Goal: Task Accomplishment & Management: Complete application form

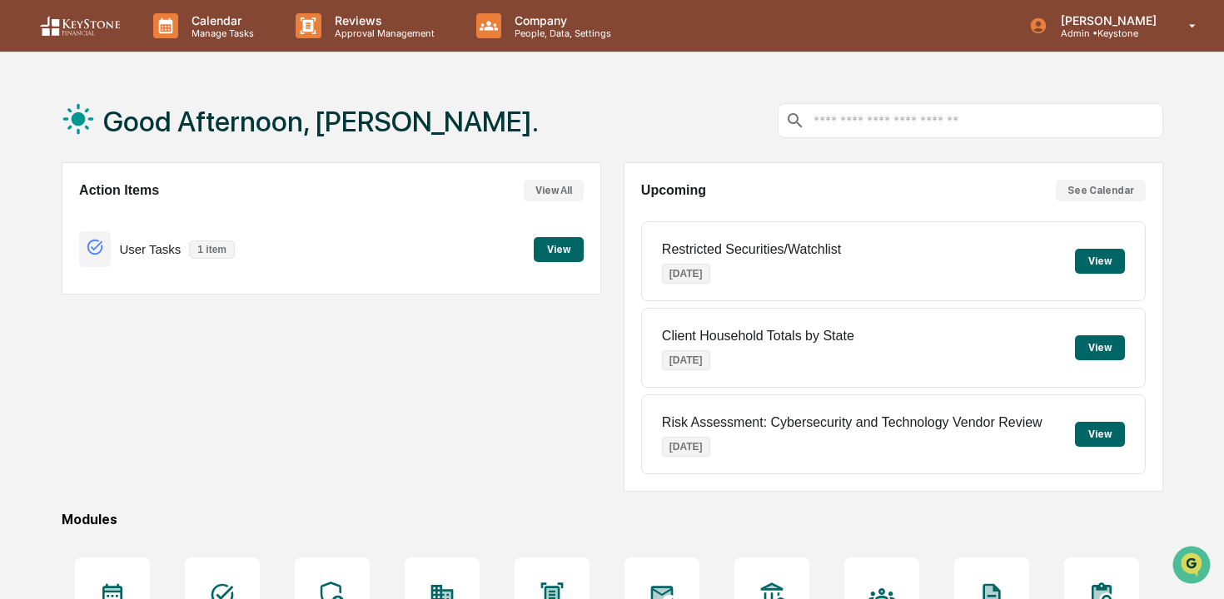
click at [557, 246] on button "View" at bounding box center [559, 249] width 50 height 25
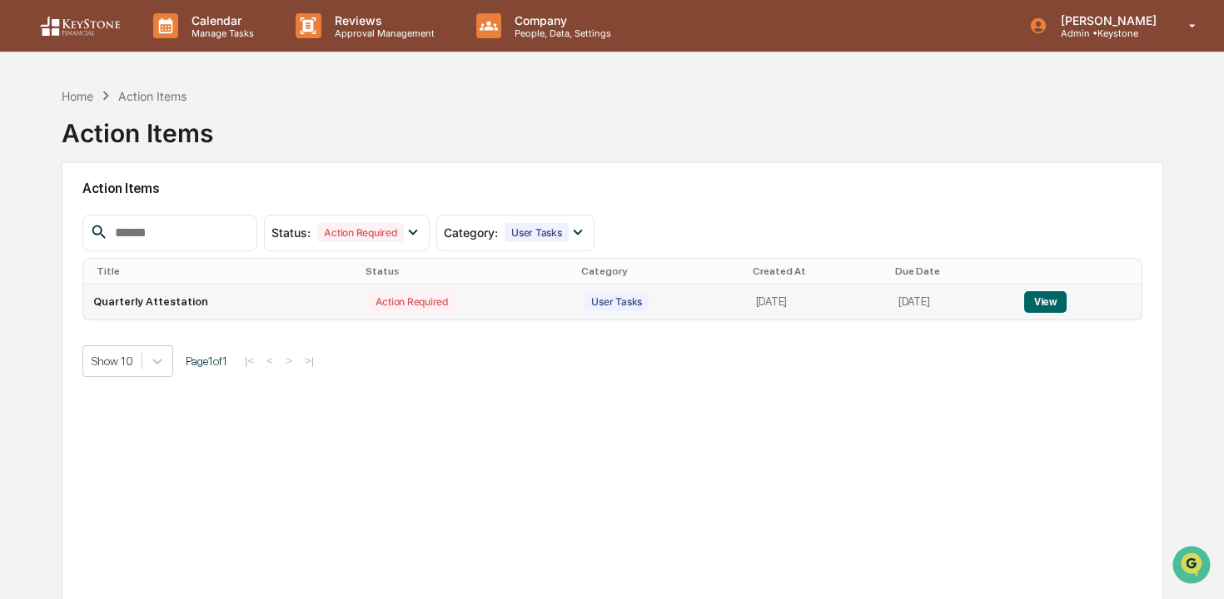
click at [1064, 297] on button "View" at bounding box center [1045, 302] width 42 height 22
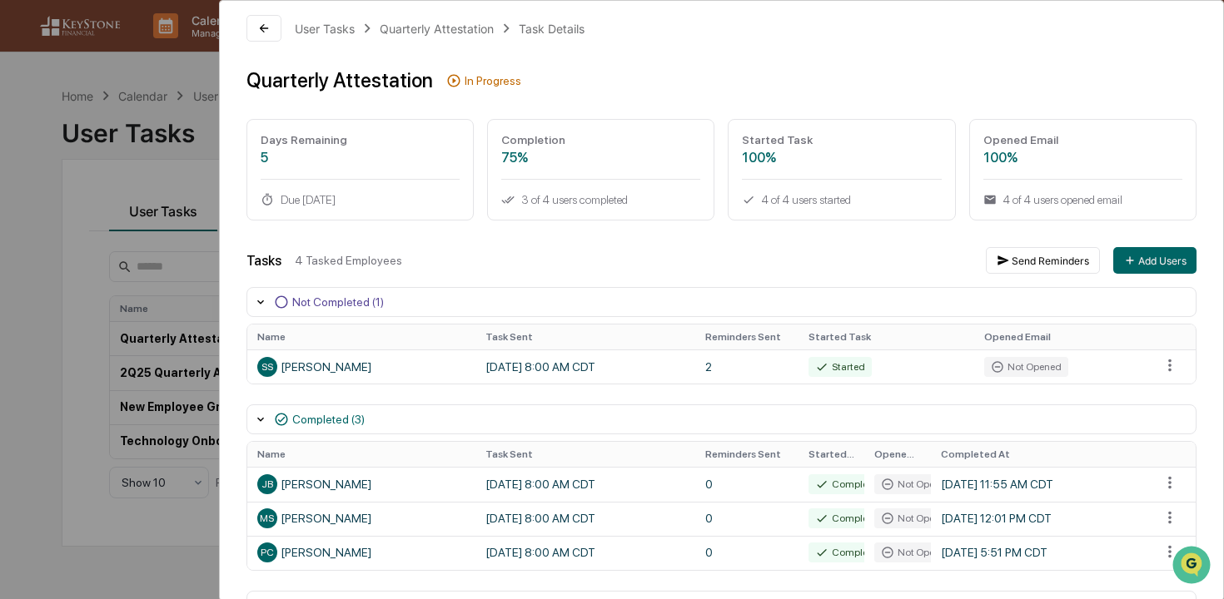
scroll to position [7, 0]
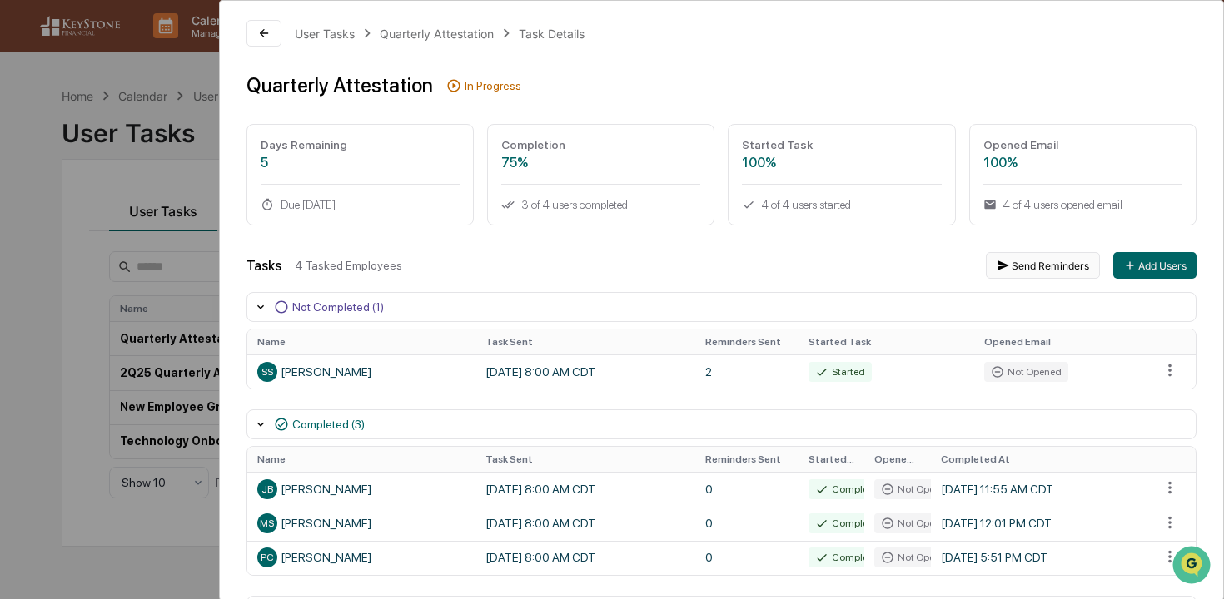
click at [1030, 266] on button "Send Reminders" at bounding box center [1043, 265] width 114 height 27
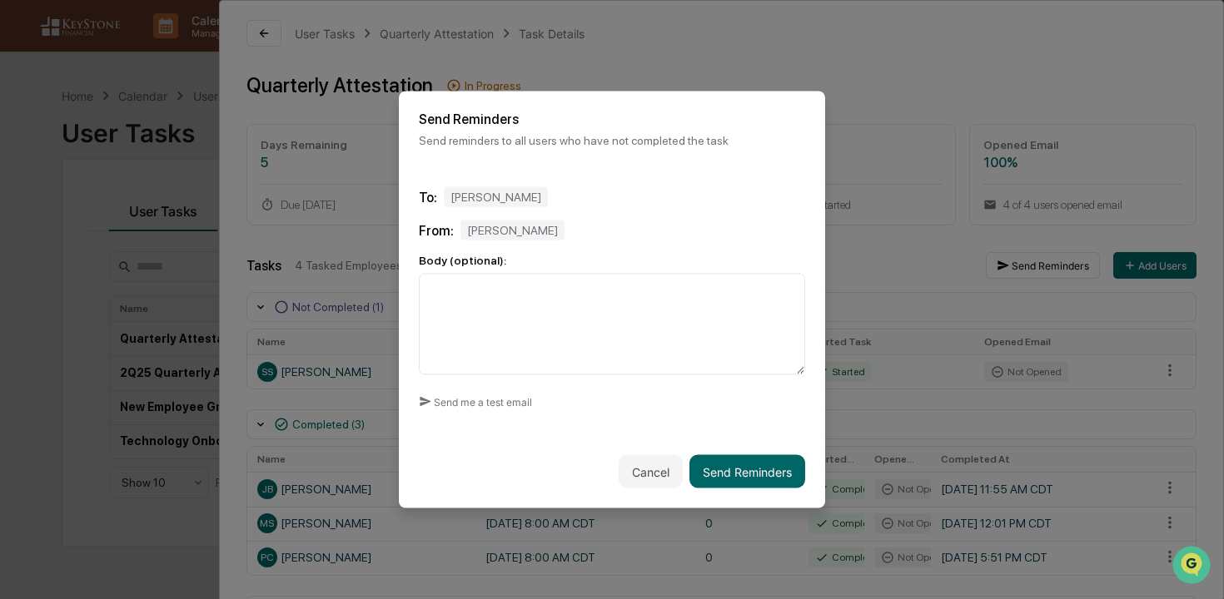
click at [522, 227] on div "[PERSON_NAME]" at bounding box center [512, 231] width 104 height 20
click at [645, 464] on button "Cancel" at bounding box center [650, 471] width 64 height 33
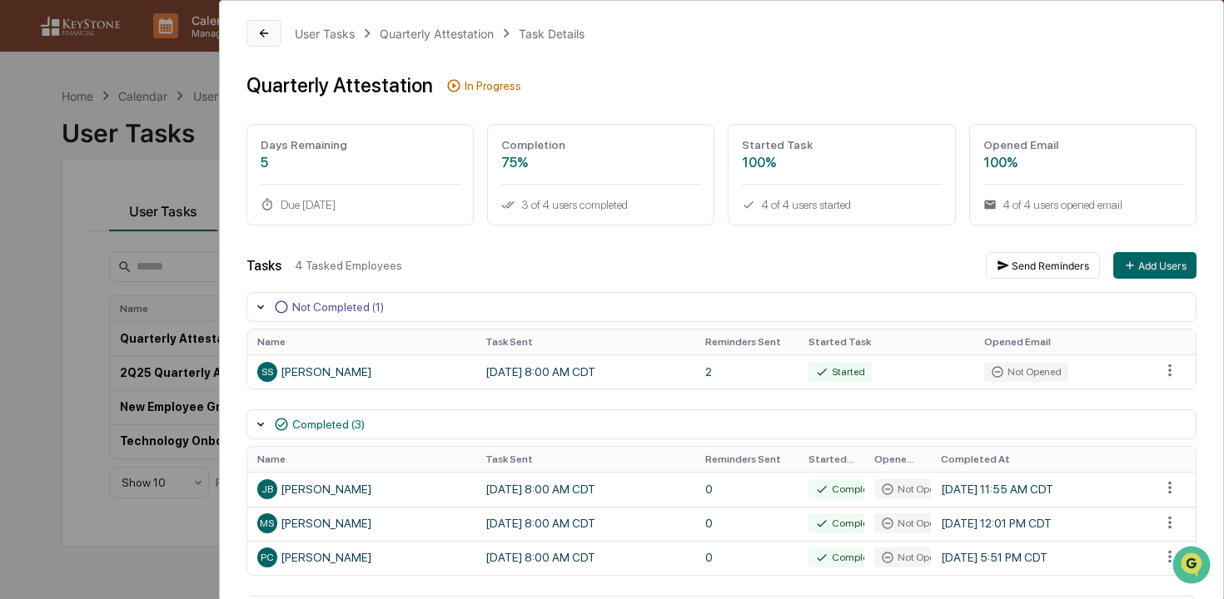
click at [252, 21] on button at bounding box center [263, 33] width 35 height 27
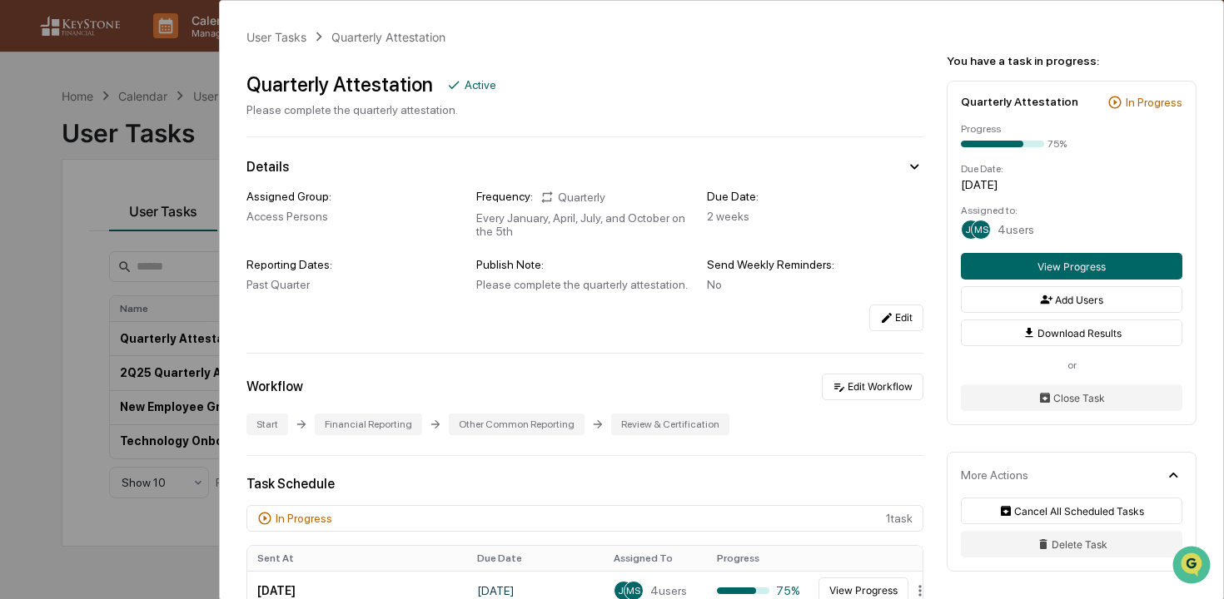
click at [254, 28] on div "User Tasks Quarterly Attestation Quarterly Attestation Active Please complete t…" at bounding box center [612, 299] width 1224 height 599
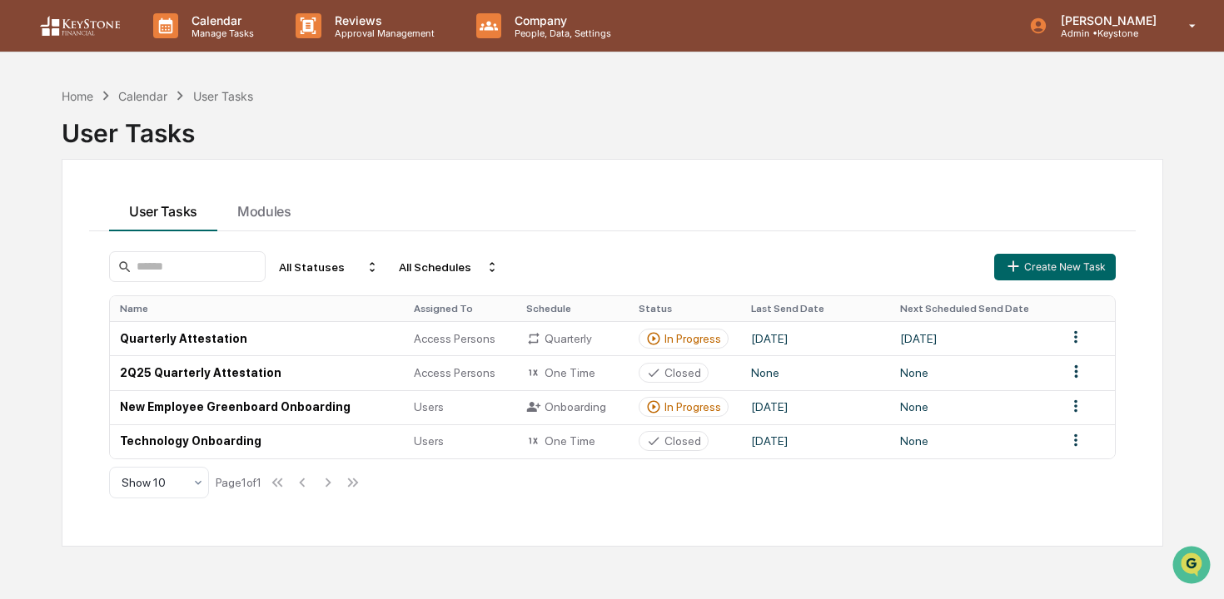
click at [59, 102] on div "Home Calendar User Tasks User Tasks User Tasks Modules All Statuses All Schedul…" at bounding box center [612, 378] width 1151 height 599
click at [69, 101] on div "Home" at bounding box center [78, 96] width 32 height 14
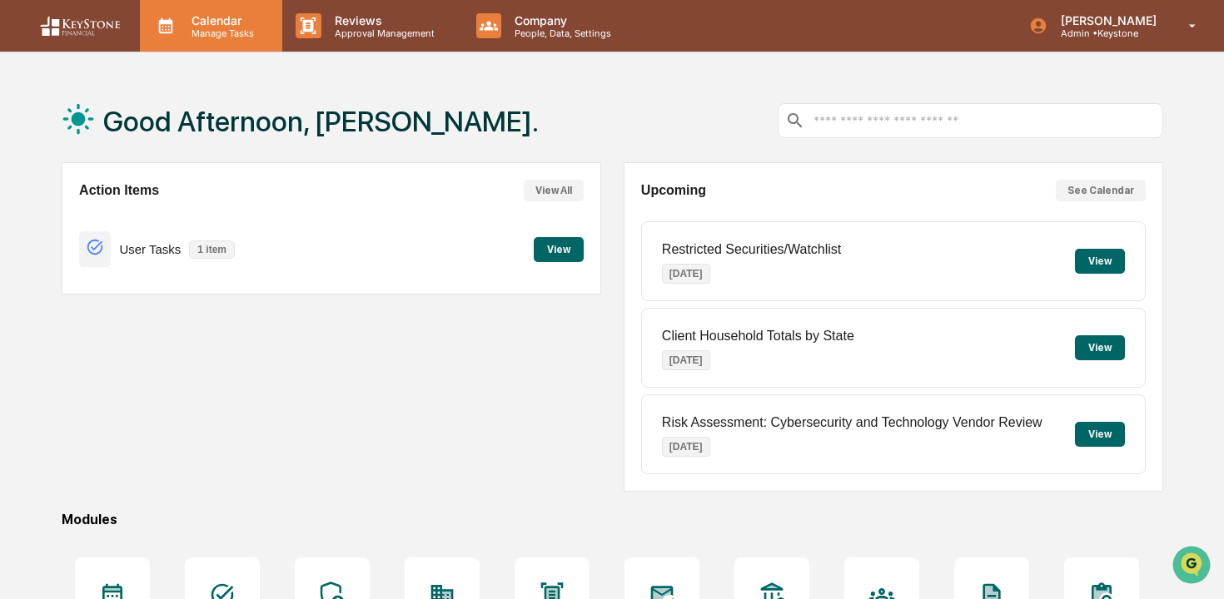
click at [229, 37] on p "Manage Tasks" at bounding box center [220, 33] width 84 height 12
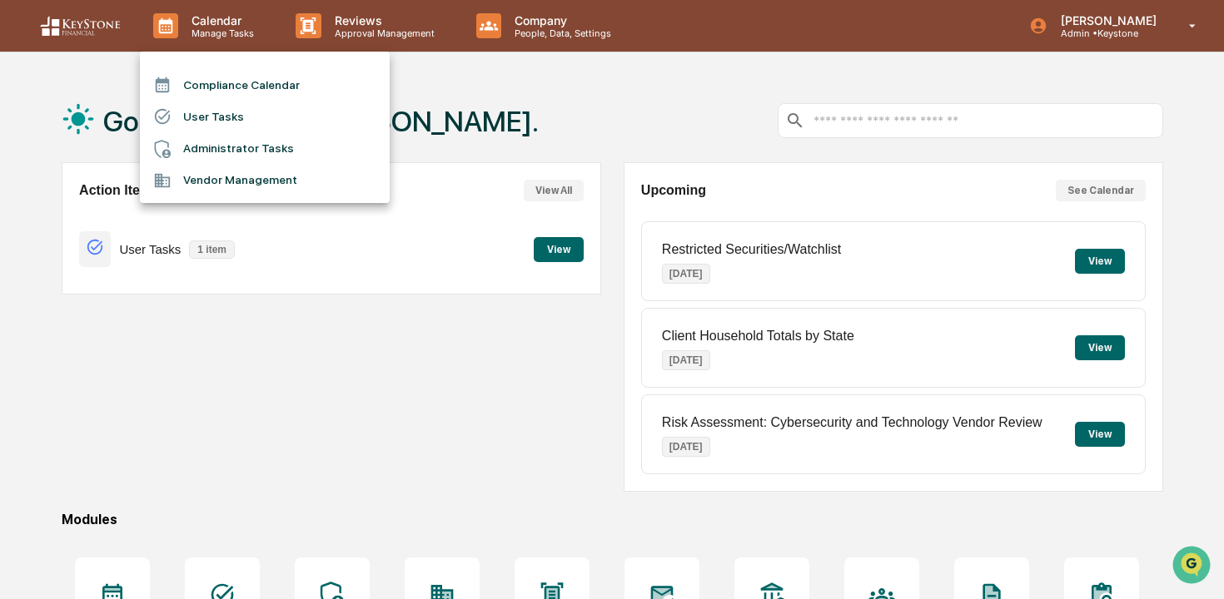
click at [439, 24] on div at bounding box center [612, 299] width 1224 height 599
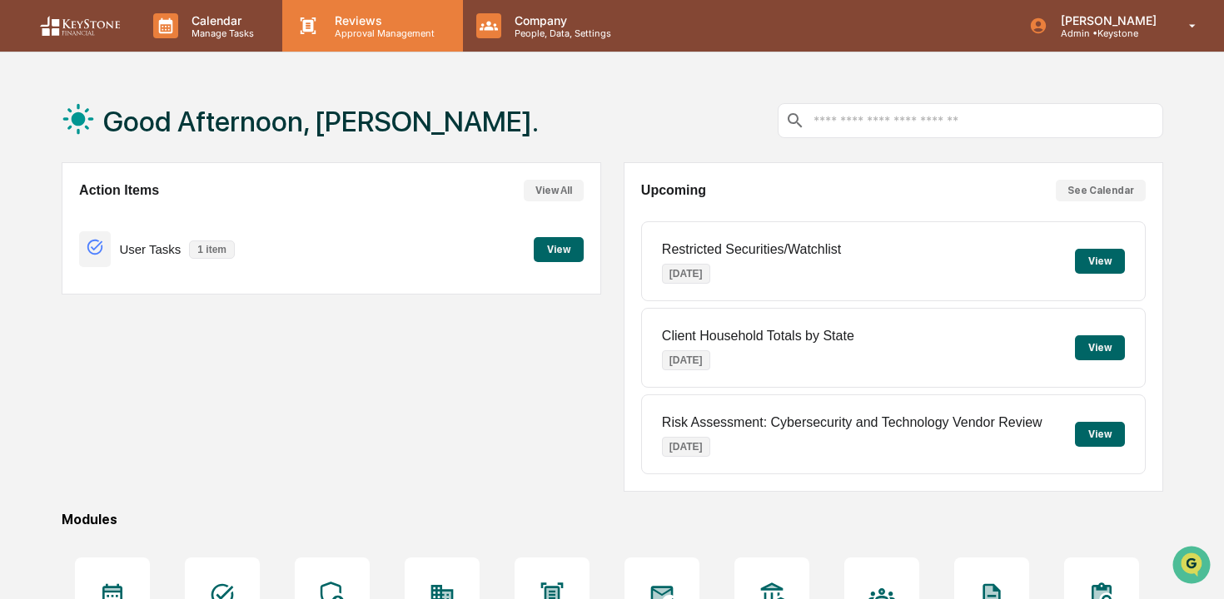
click at [362, 24] on p "Reviews" at bounding box center [382, 20] width 122 height 14
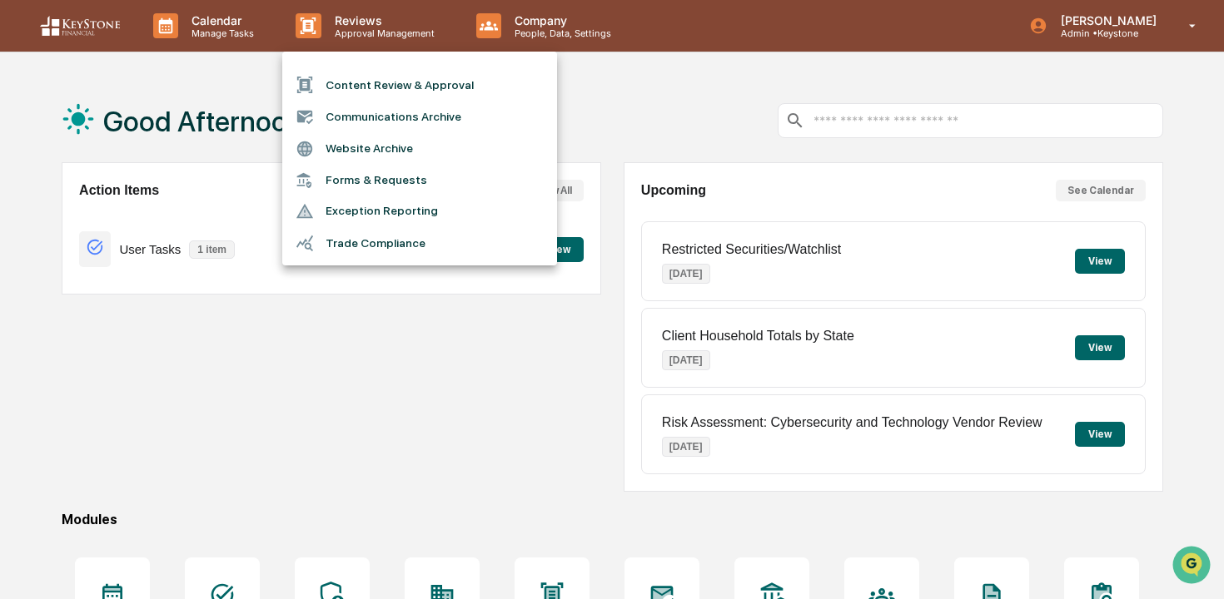
click at [368, 76] on li "Content Review & Approval" at bounding box center [419, 85] width 275 height 32
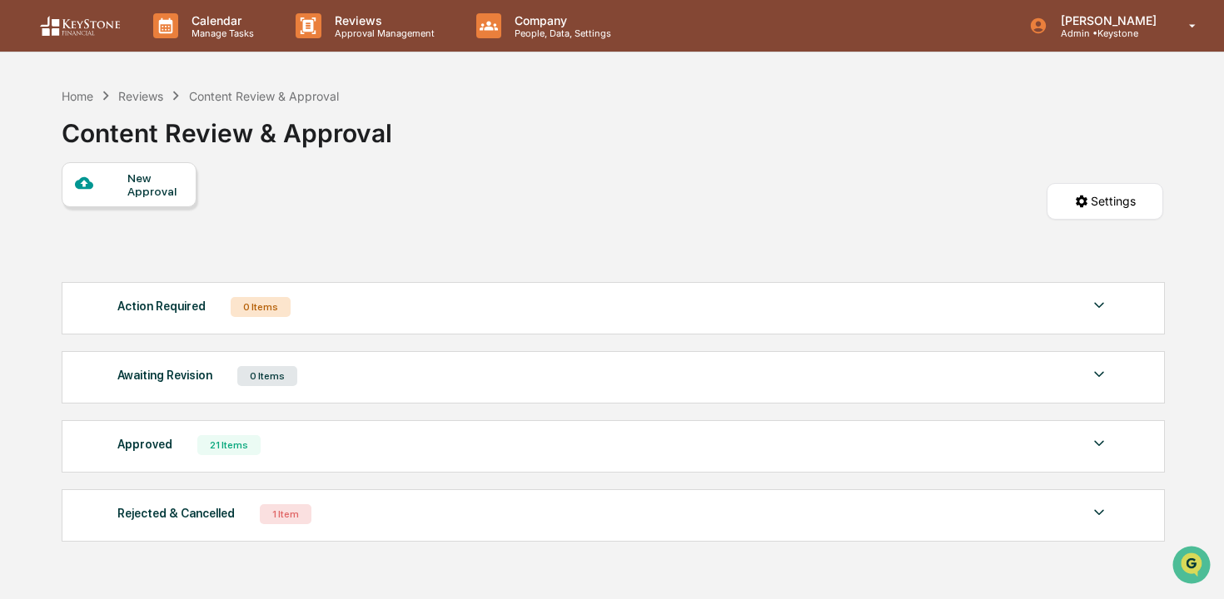
click at [174, 196] on div "New Approval" at bounding box center [155, 184] width 56 height 27
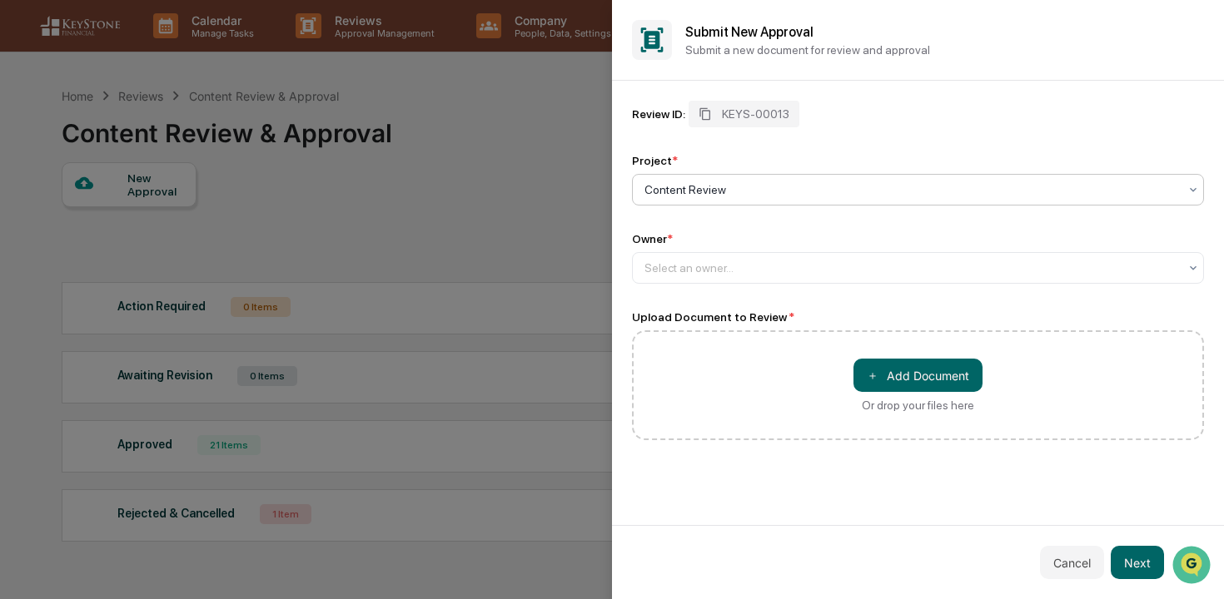
click at [779, 184] on div at bounding box center [911, 189] width 534 height 17
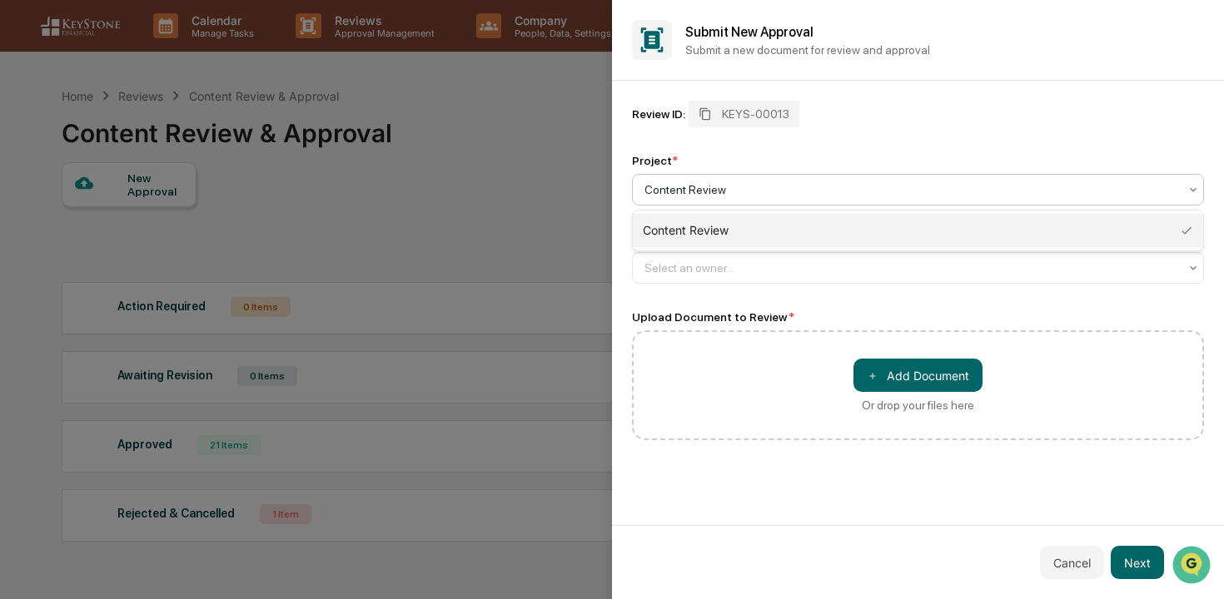
click at [779, 220] on div "Content Review" at bounding box center [918, 230] width 570 height 33
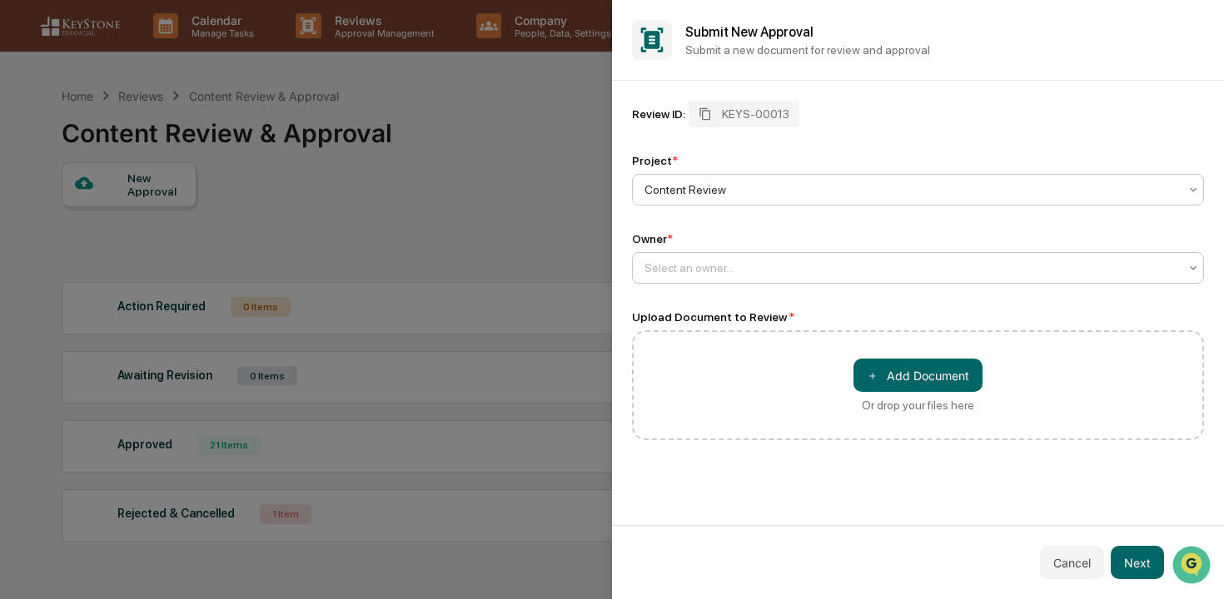
click at [773, 262] on div at bounding box center [911, 268] width 534 height 17
type input "*****"
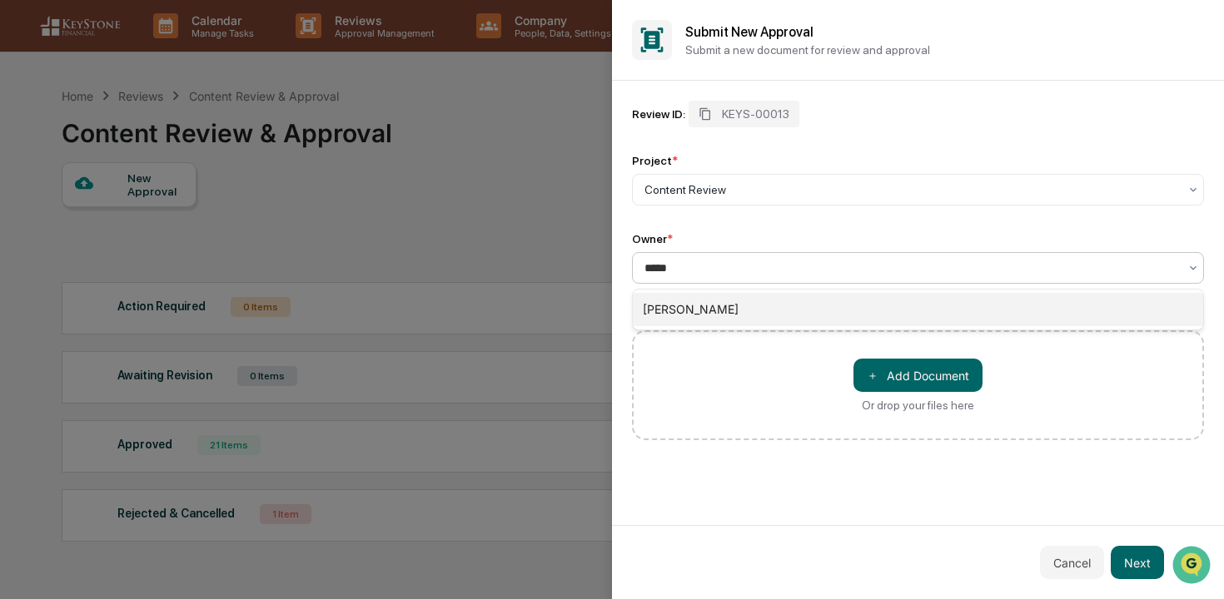
click at [700, 302] on div "[PERSON_NAME]" at bounding box center [918, 309] width 570 height 33
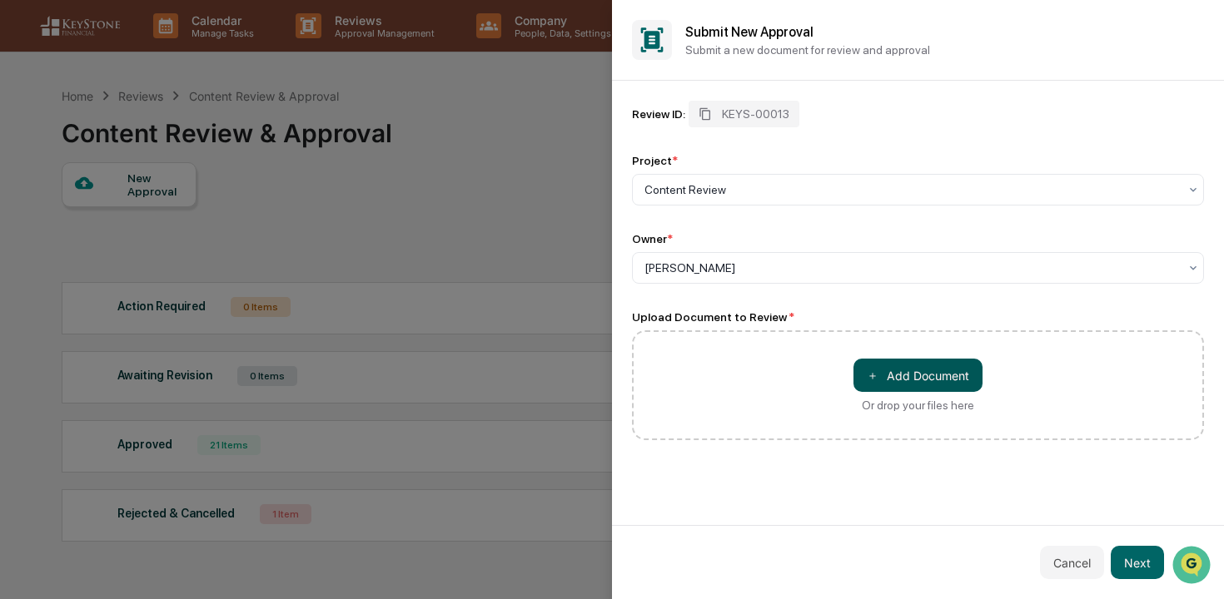
click at [875, 372] on span "＋" at bounding box center [873, 376] width 12 height 16
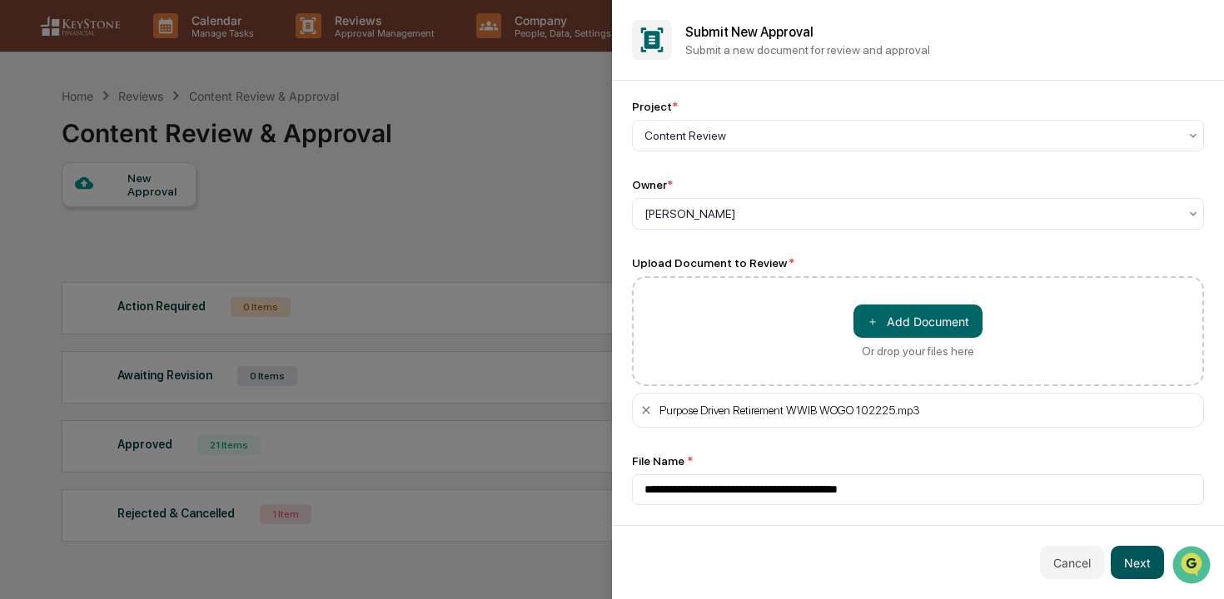
click at [1141, 559] on button "Next" at bounding box center [1136, 562] width 53 height 33
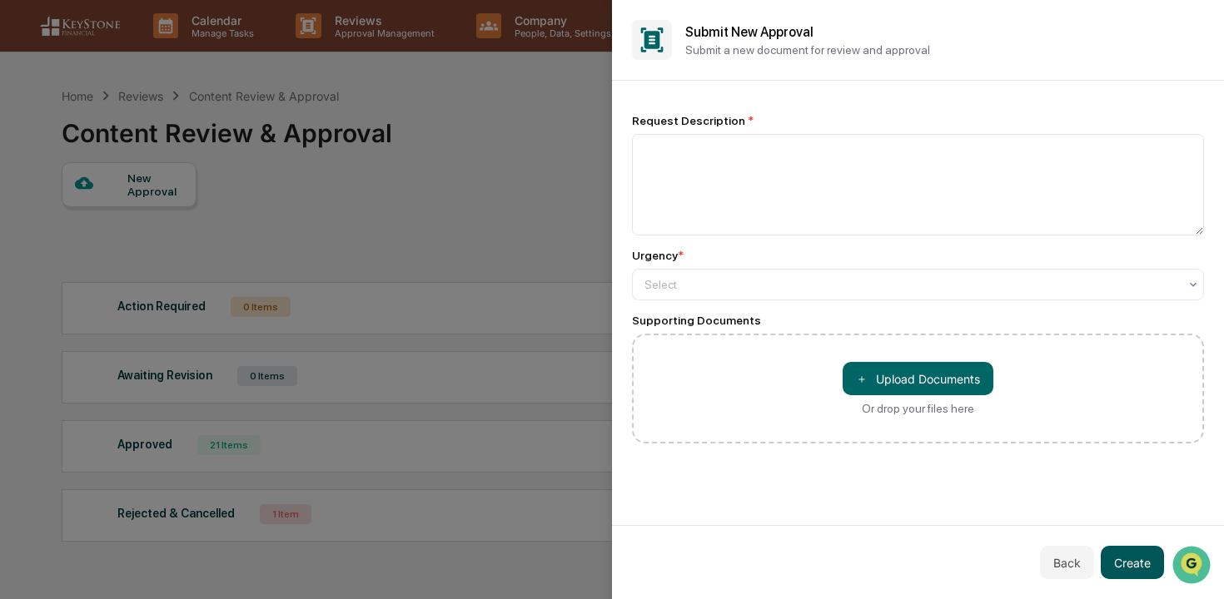
scroll to position [0, 0]
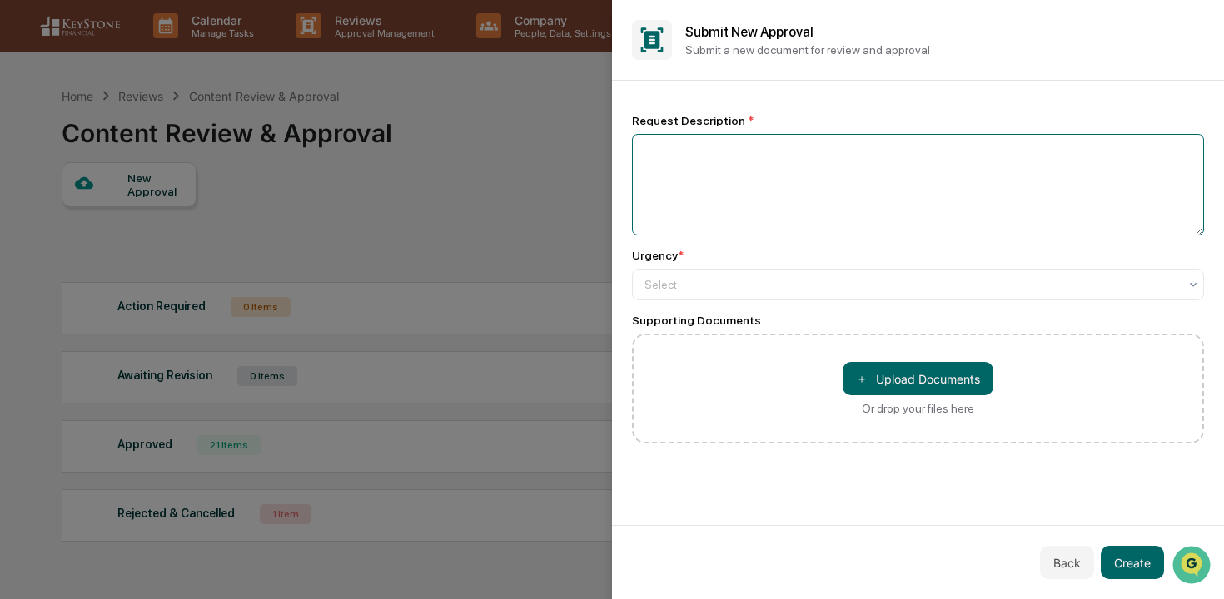
click at [839, 187] on textarea at bounding box center [918, 185] width 572 height 102
type textarea "**********"
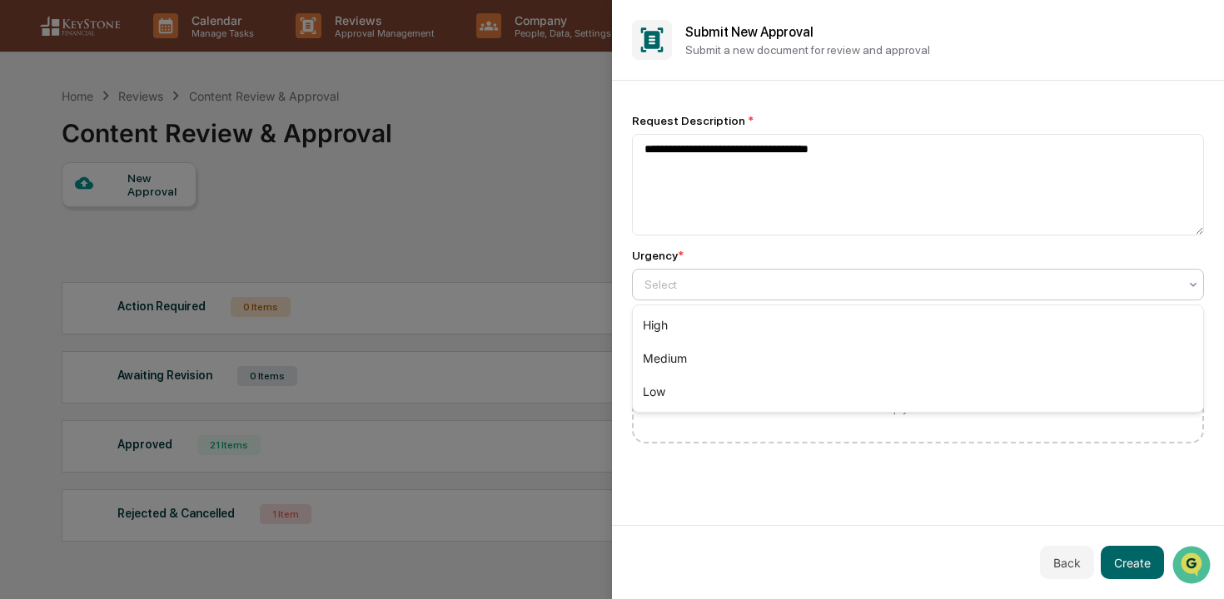
click at [866, 289] on div at bounding box center [911, 284] width 534 height 17
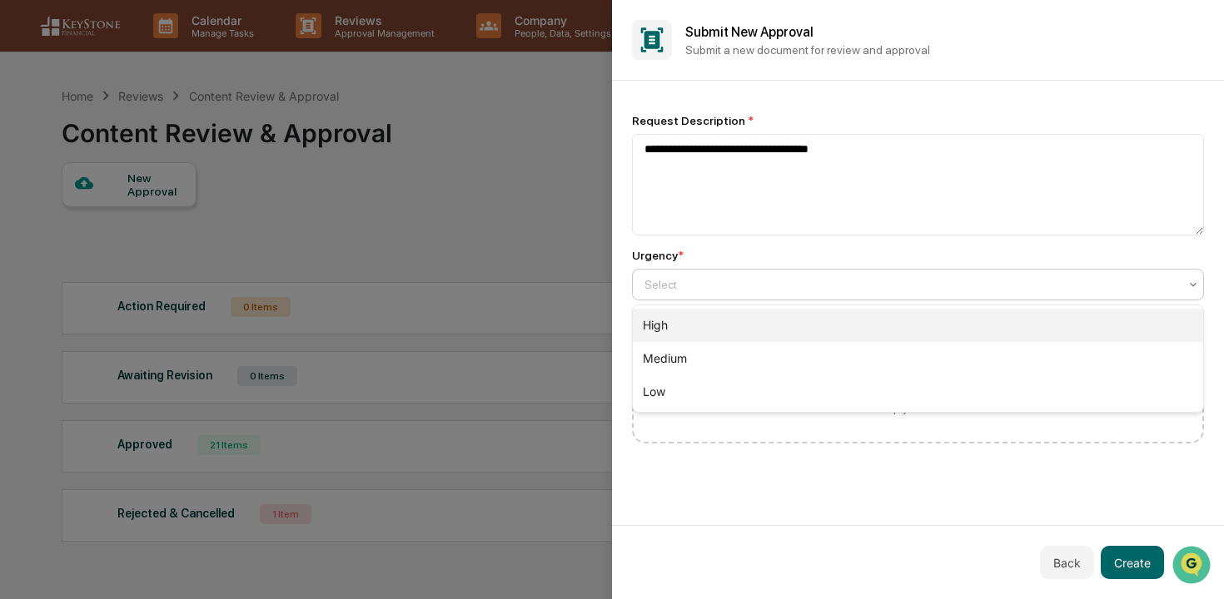
click at [865, 319] on div "High" at bounding box center [918, 325] width 570 height 33
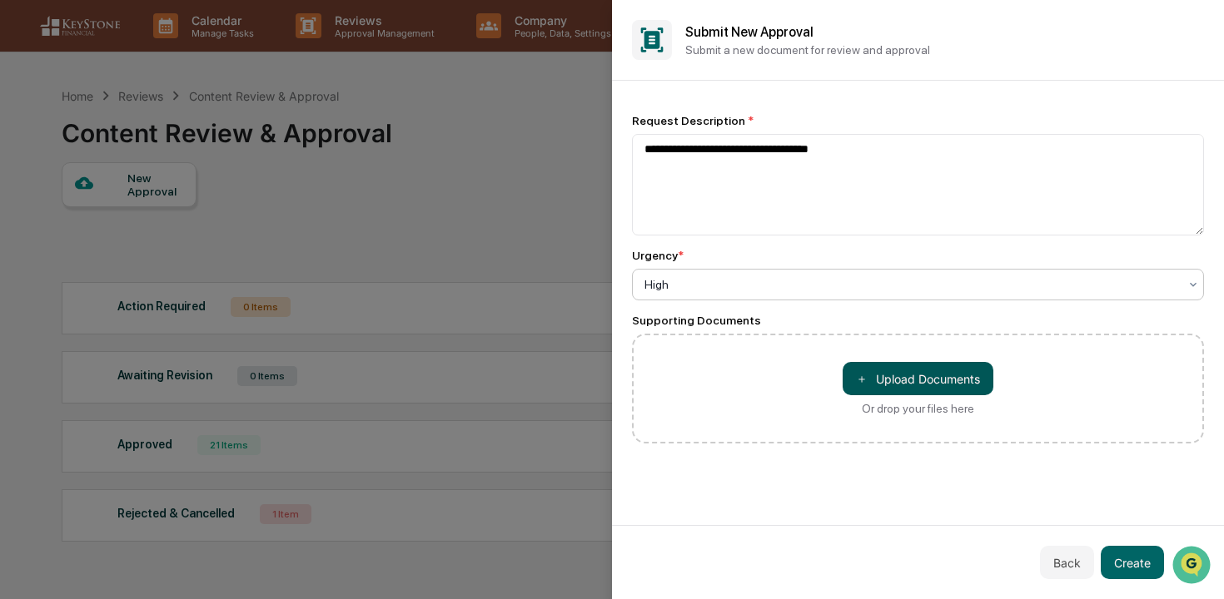
click at [889, 365] on button "＋ Upload Documents" at bounding box center [917, 378] width 151 height 33
click at [1112, 559] on button "Create" at bounding box center [1131, 562] width 63 height 33
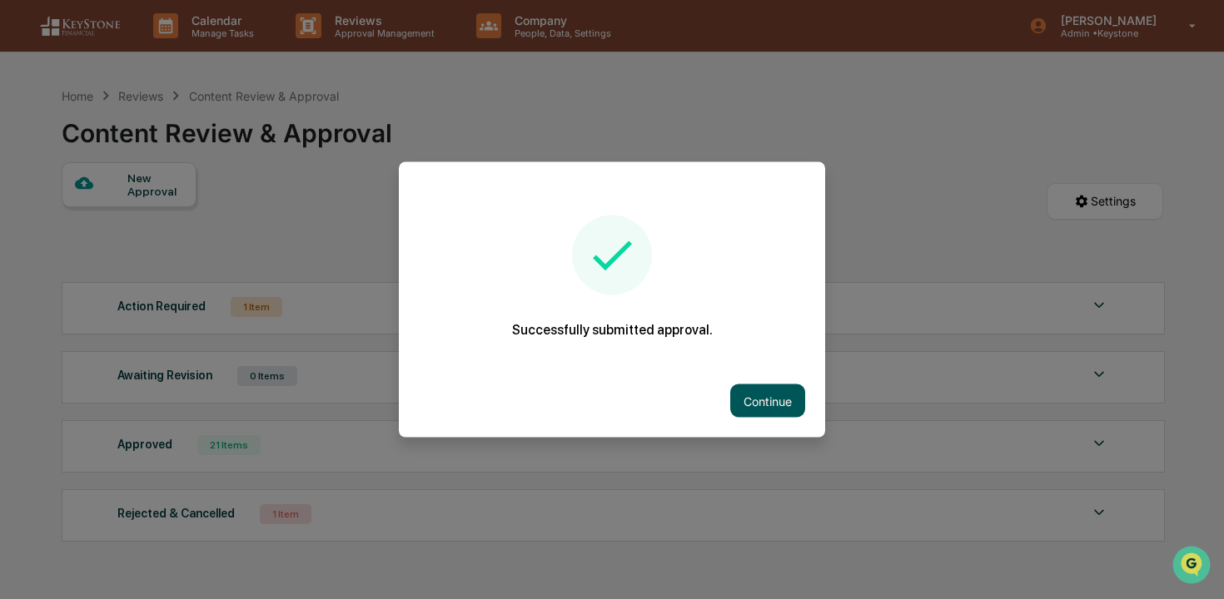
click at [765, 405] on button "Continue" at bounding box center [767, 401] width 75 height 33
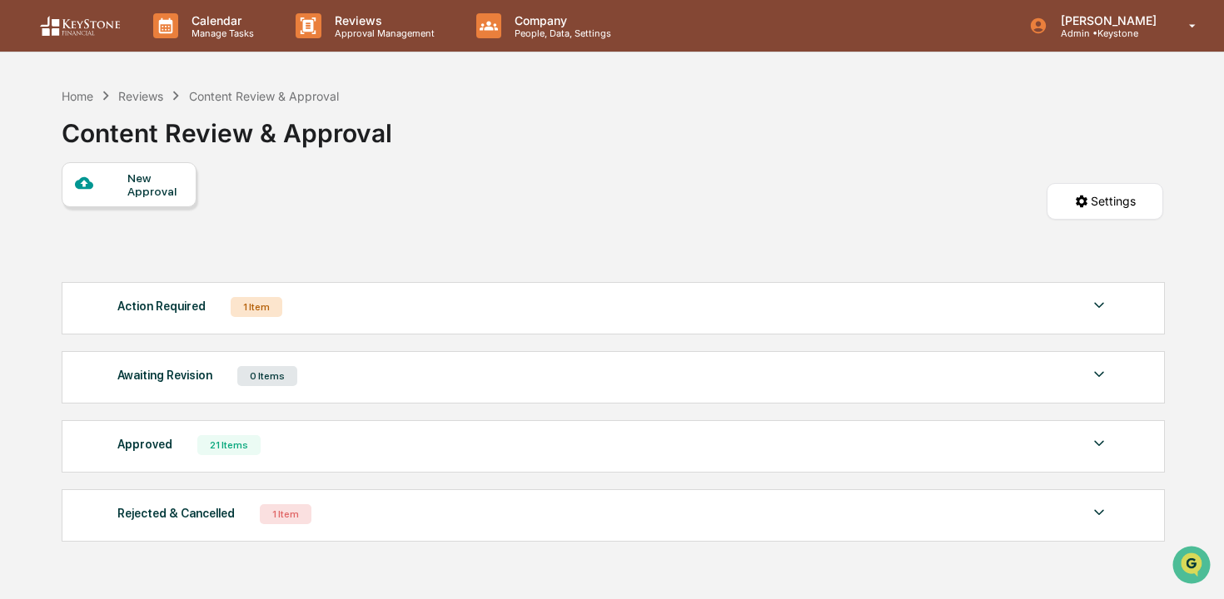
click at [775, 316] on div "Action Required 1 Item" at bounding box center [612, 306] width 991 height 23
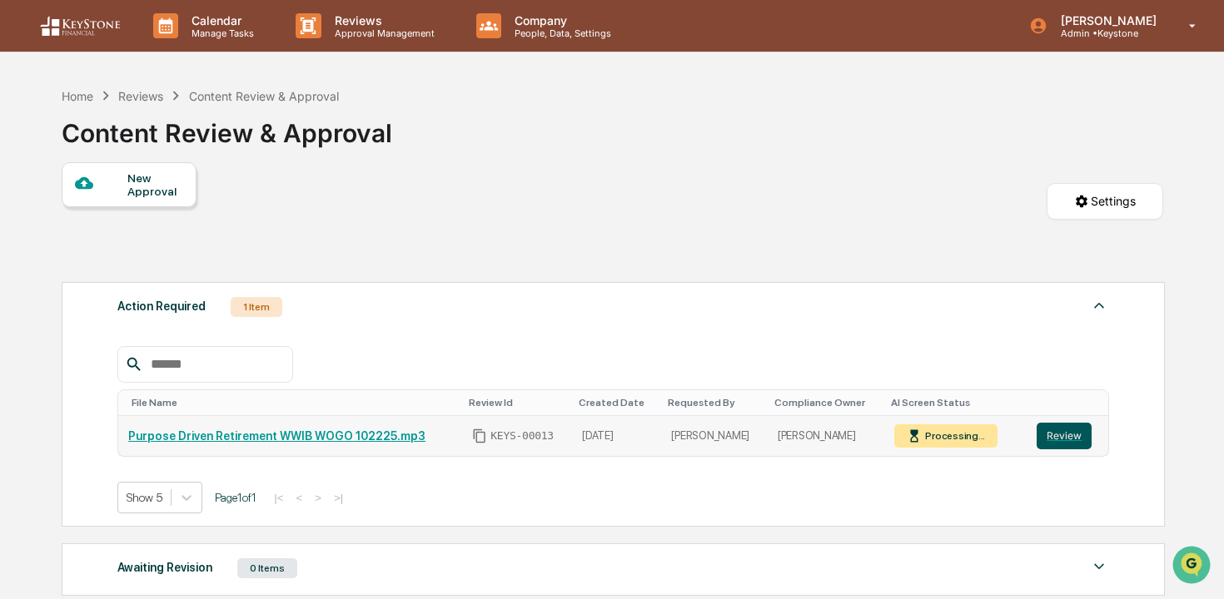
click at [1076, 444] on button "Review" at bounding box center [1063, 436] width 55 height 27
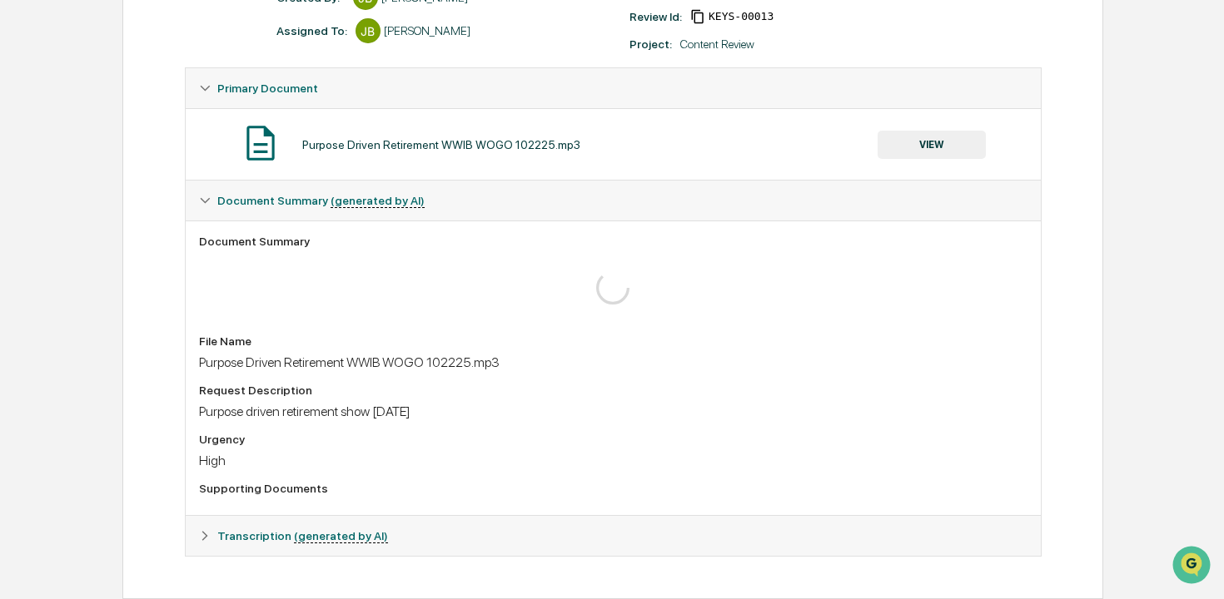
scroll to position [264, 0]
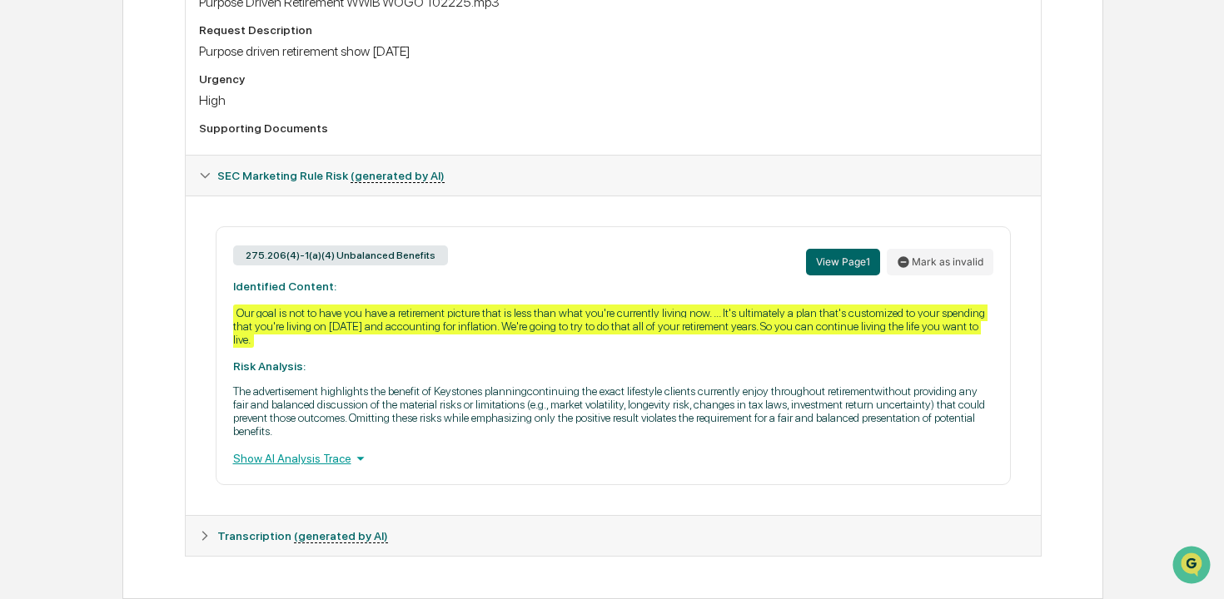
scroll to position [663, 0]
click at [349, 455] on div "Show AI Analysis Trace" at bounding box center [613, 458] width 760 height 18
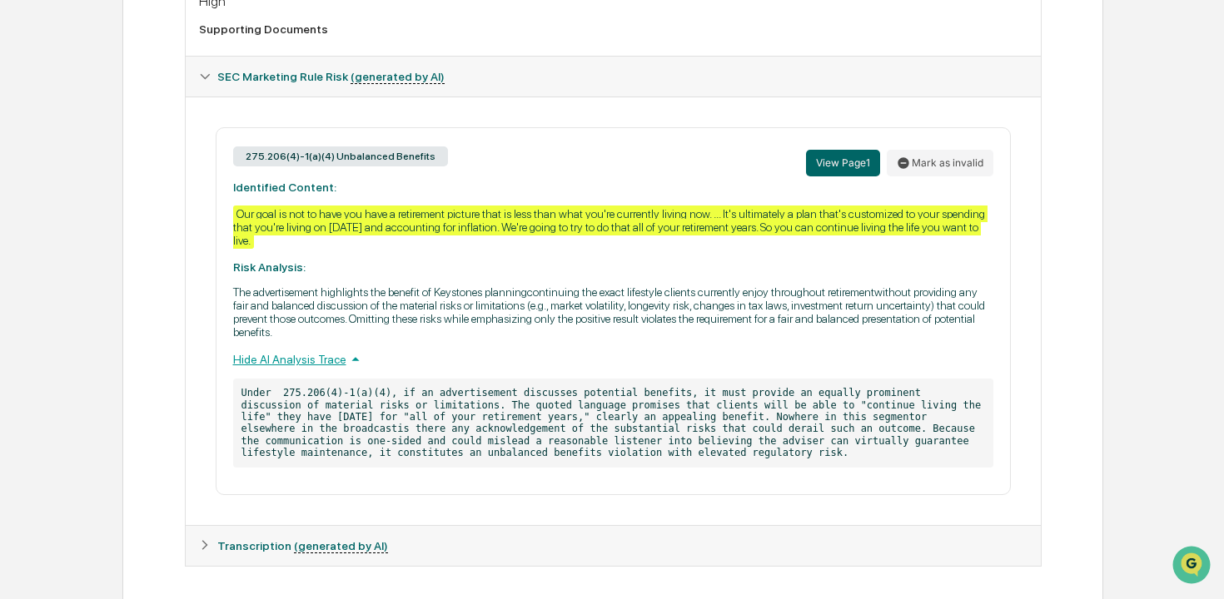
scroll to position [738, 0]
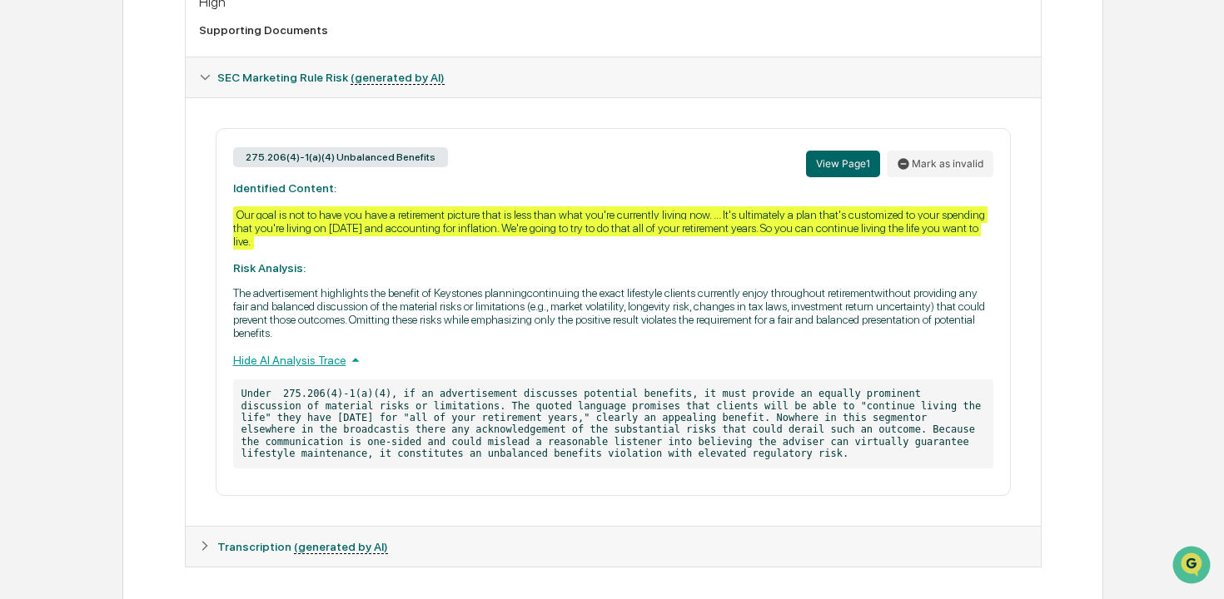
click at [565, 241] on div "Our goal is not to have you have a retirement picture that is less than what yo…" at bounding box center [610, 227] width 754 height 43
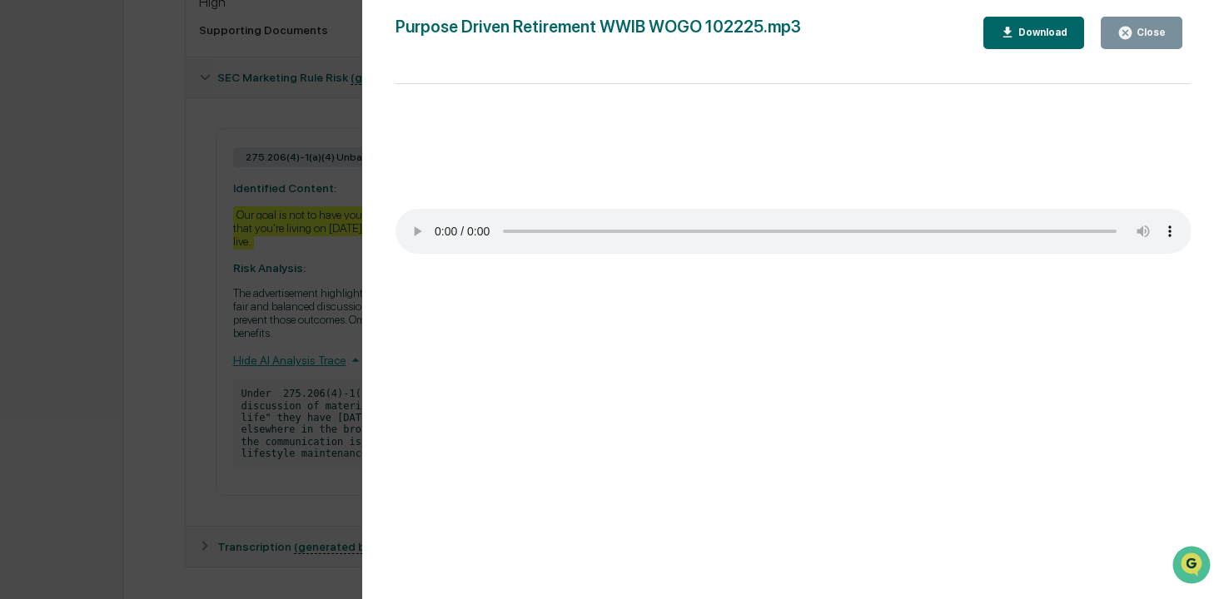
click at [1160, 36] on div "Close" at bounding box center [1149, 33] width 32 height 12
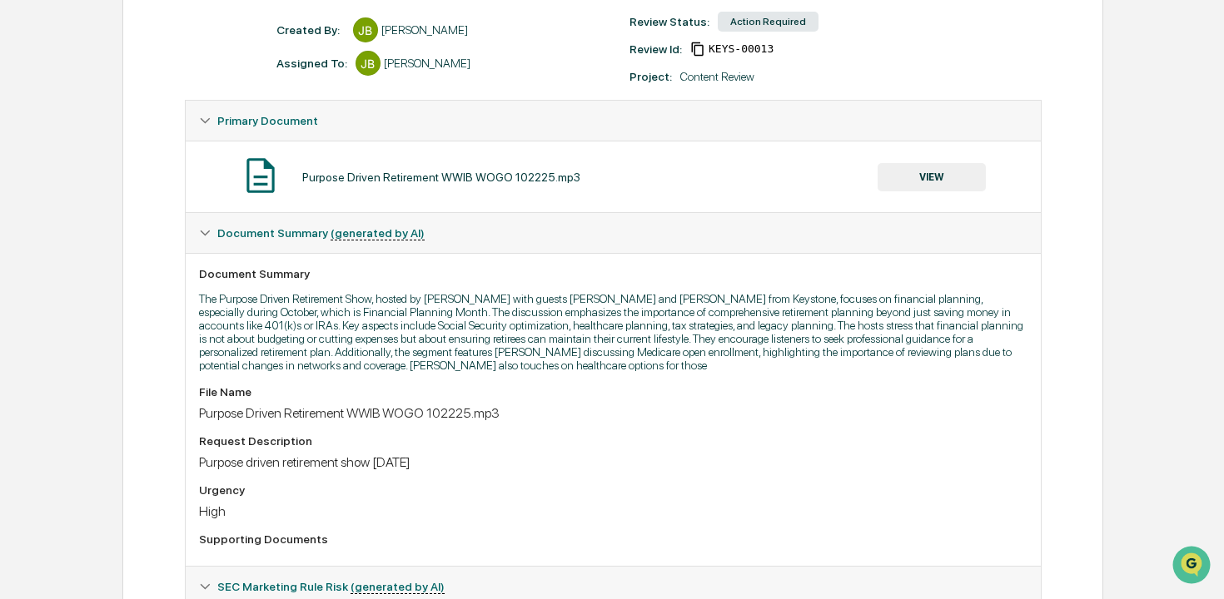
scroll to position [0, 0]
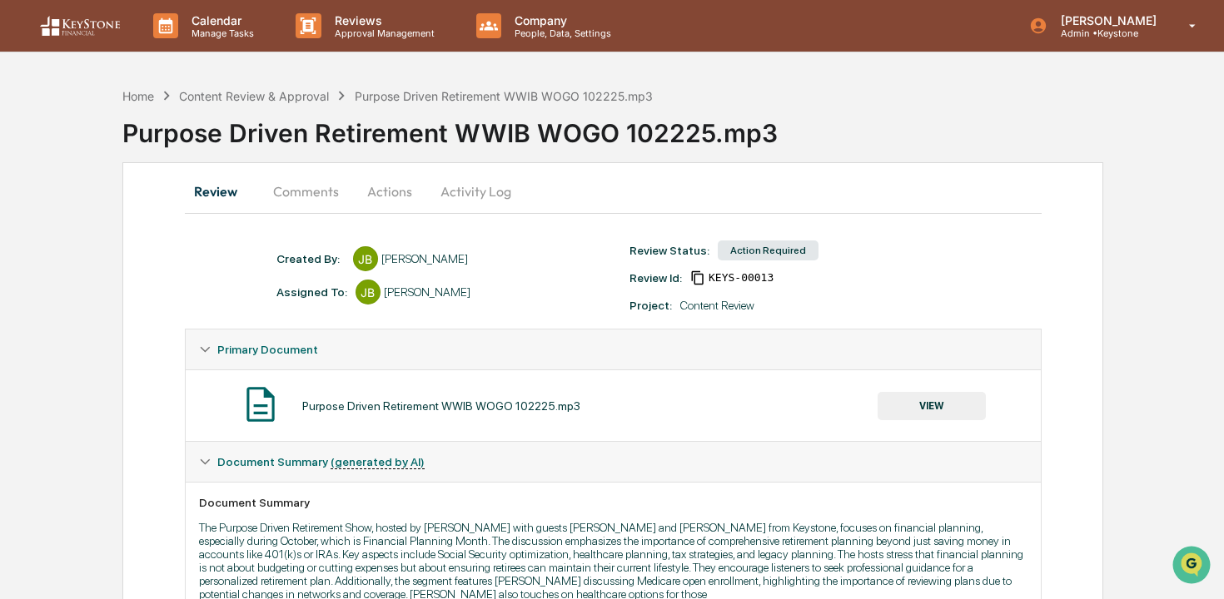
click at [395, 196] on button "Actions" at bounding box center [389, 191] width 75 height 40
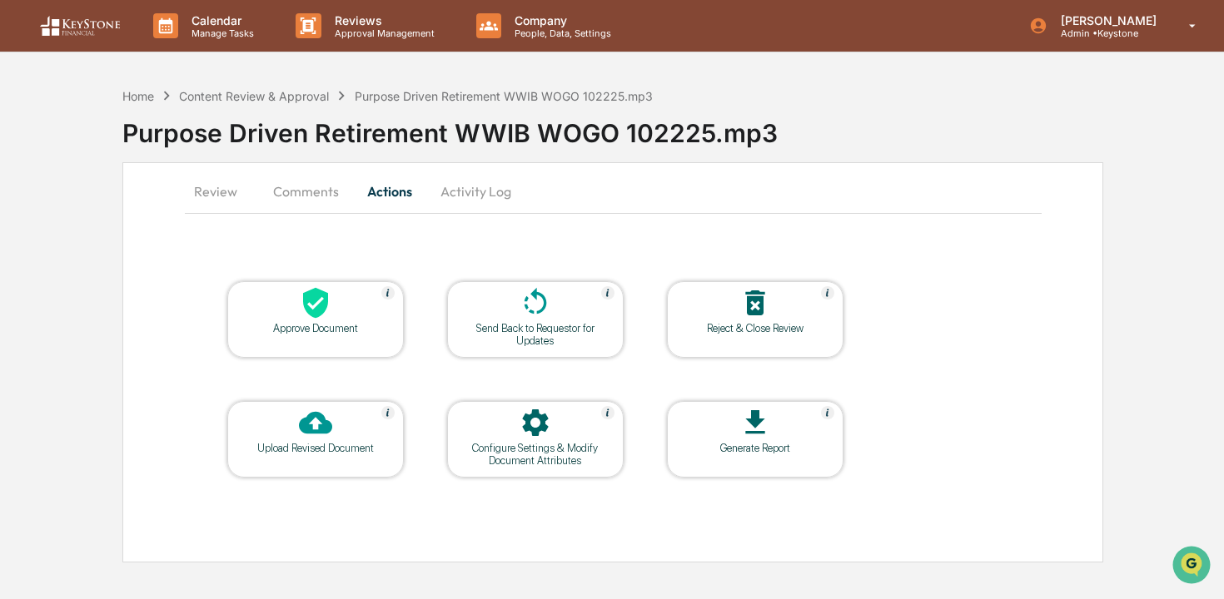
click at [348, 300] on div at bounding box center [315, 304] width 166 height 36
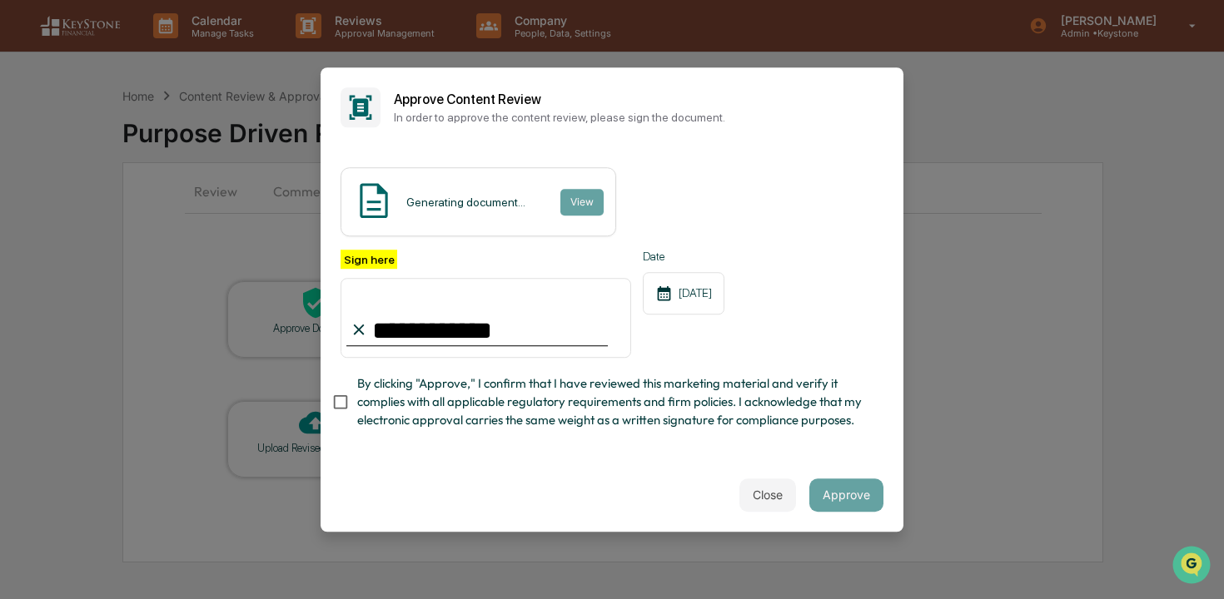
type input "**********"
click at [708, 413] on span "By clicking "Approve," I confirm that I have reviewed this marketing material a…" at bounding box center [613, 403] width 513 height 56
click at [856, 494] on button "Approve" at bounding box center [846, 495] width 74 height 33
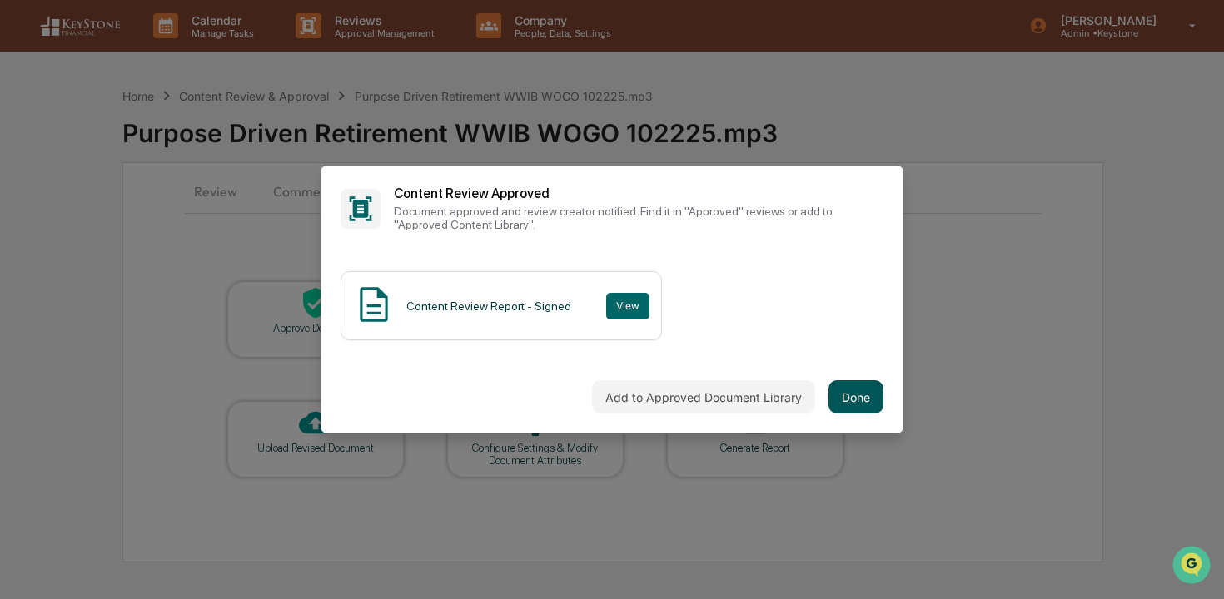
click at [857, 398] on button "Done" at bounding box center [855, 396] width 55 height 33
